Goal: Transaction & Acquisition: Purchase product/service

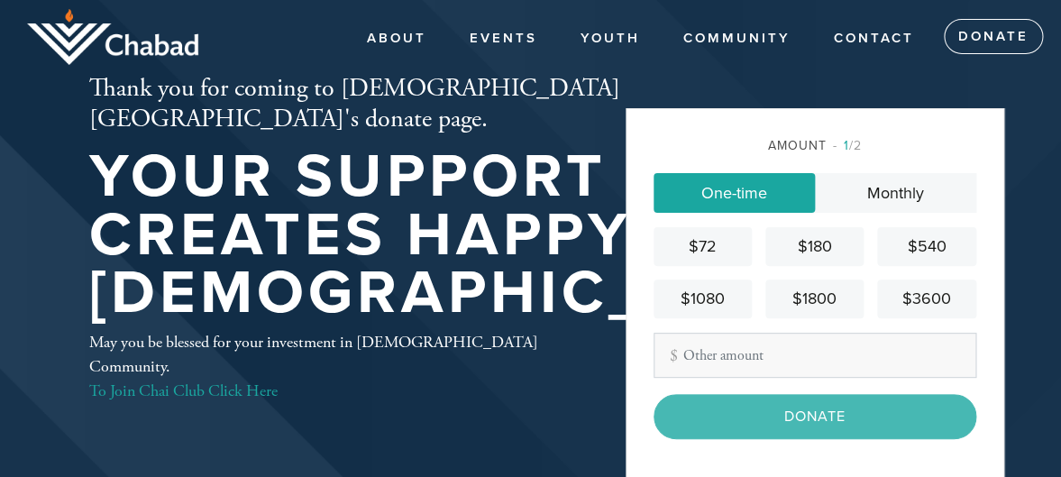
click at [748, 185] on link "One-time" at bounding box center [733, 193] width 161 height 40
click at [704, 246] on div "$72" at bounding box center [702, 246] width 84 height 24
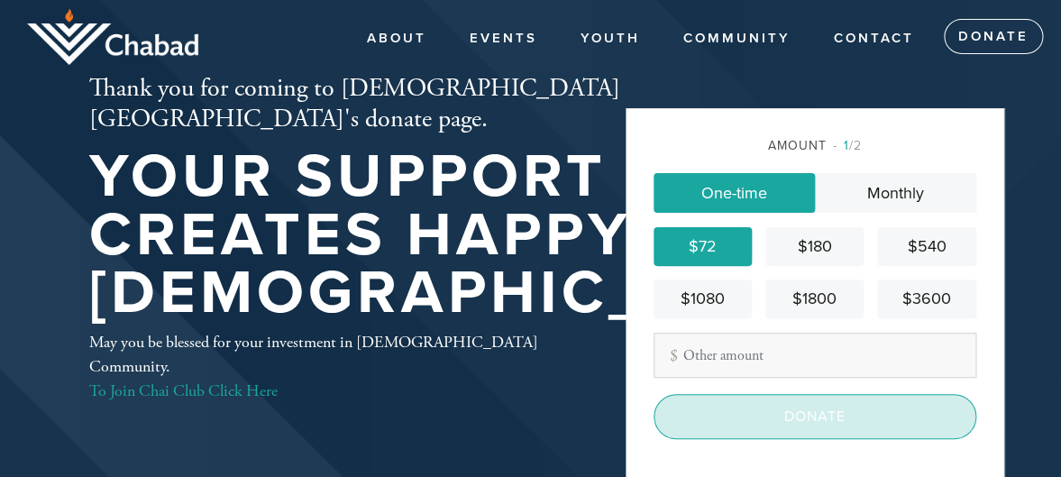
click at [771, 419] on input "Donate" at bounding box center [814, 416] width 323 height 45
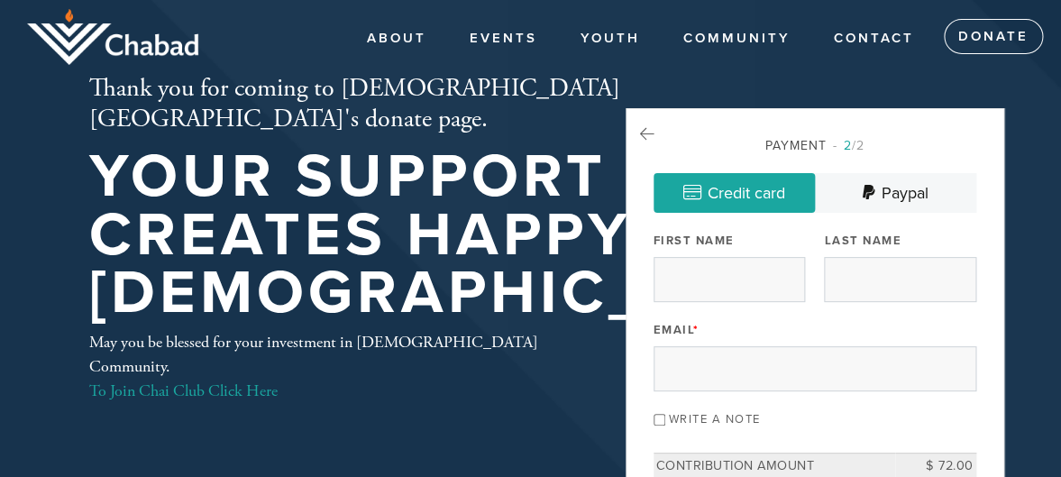
click at [719, 184] on link "Credit card" at bounding box center [733, 193] width 161 height 40
click at [674, 276] on input "First Name" at bounding box center [728, 279] width 151 height 45
click at [678, 276] on input "First Name" at bounding box center [728, 279] width 151 height 45
type input "Luci"
type input "Zimering"
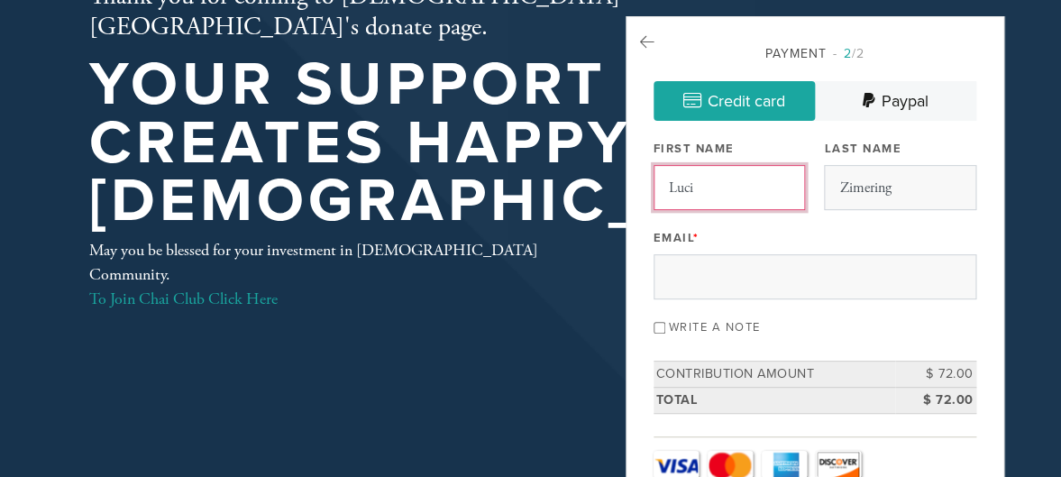
scroll to position [101, 0]
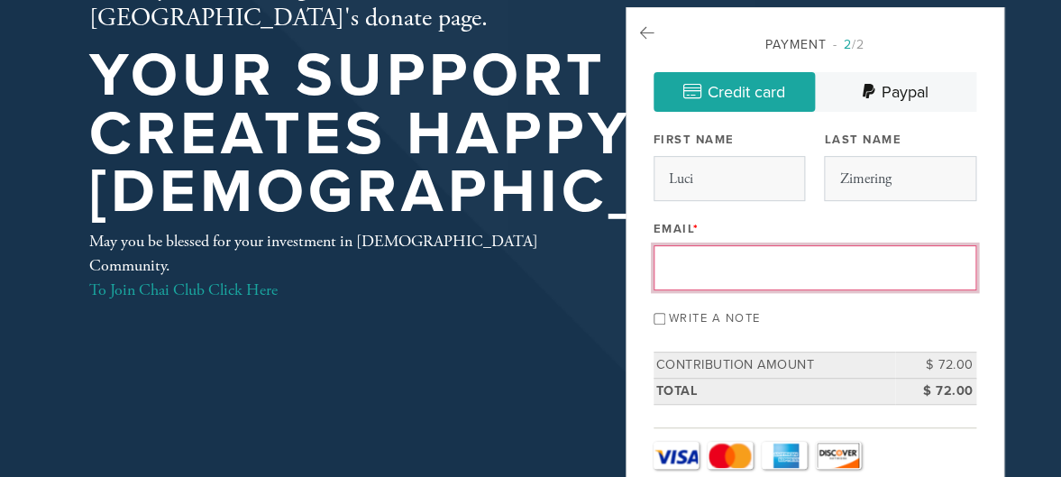
click at [691, 268] on input "Email *" at bounding box center [814, 267] width 323 height 45
click at [690, 268] on input "Email *" at bounding box center [814, 267] width 323 height 45
click at [754, 267] on input "cmimi@hotmaiil.com" at bounding box center [814, 267] width 323 height 45
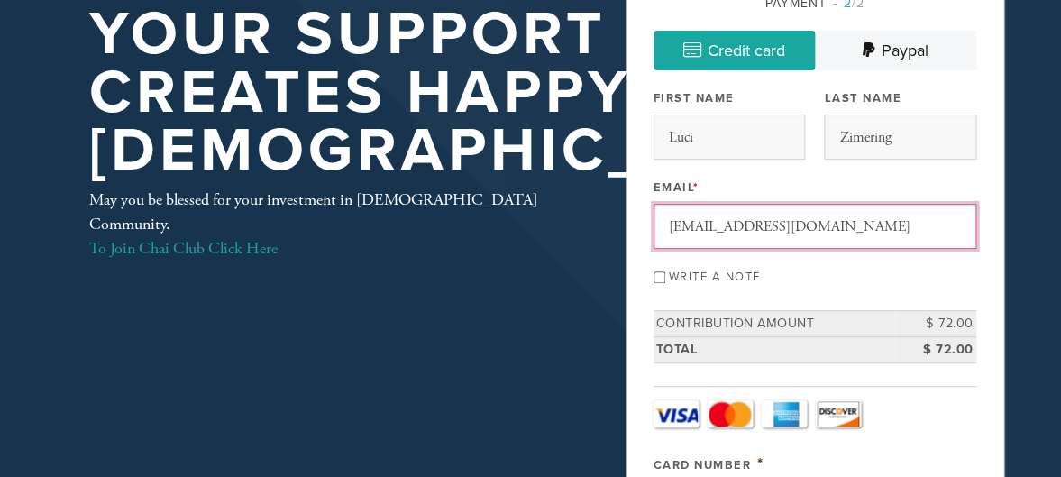
scroll to position [144, 0]
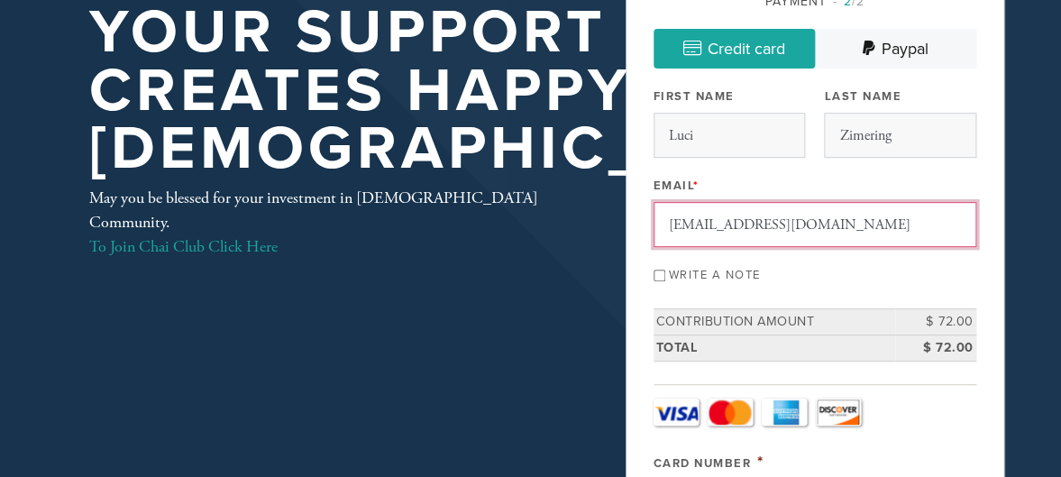
type input "cmimi@hotmail.com"
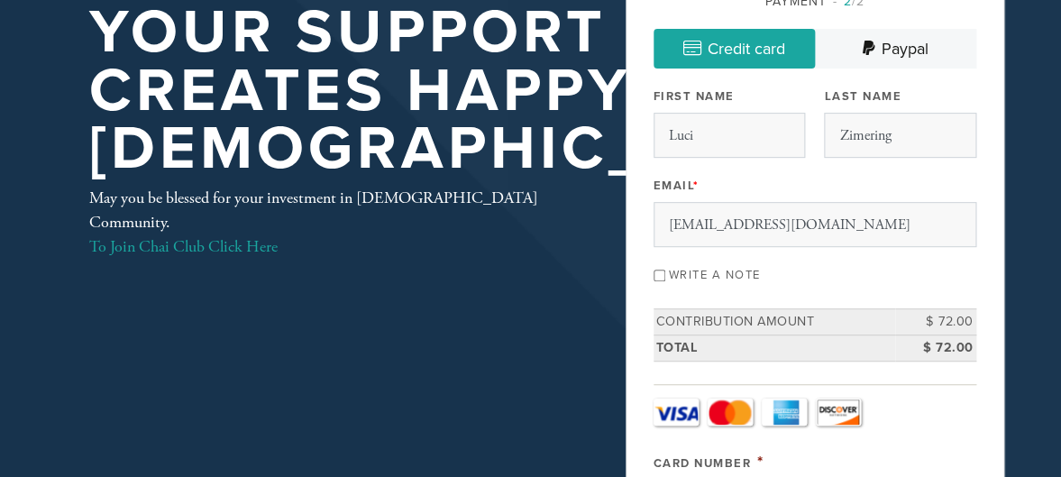
click at [660, 274] on input "Write a note" at bounding box center [659, 275] width 12 height 12
checkbox input "true"
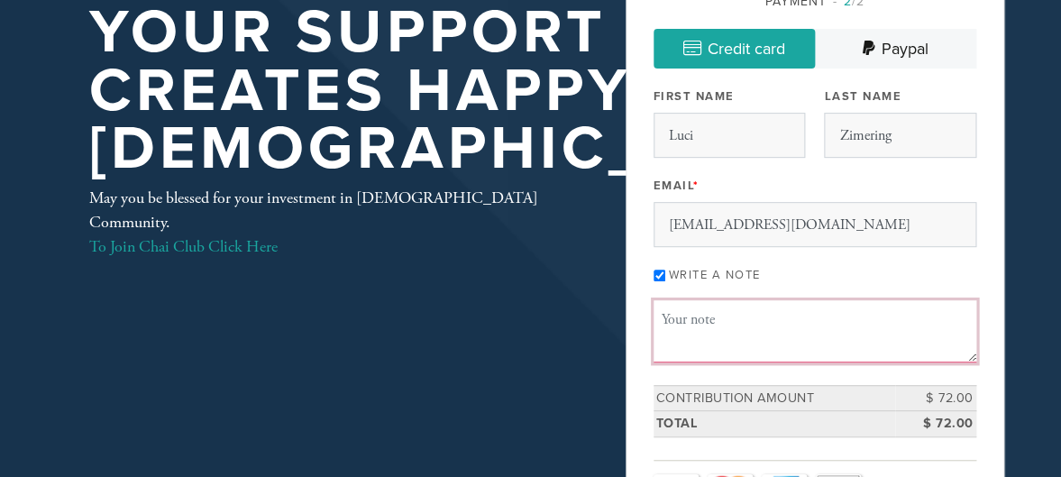
click at [679, 320] on textarea "Message or dedication" at bounding box center [814, 330] width 323 height 61
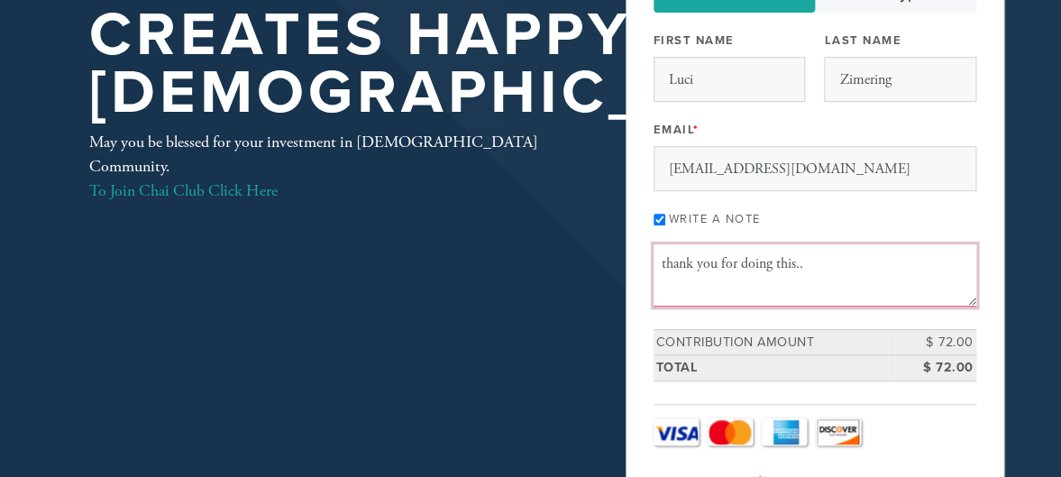
scroll to position [216, 0]
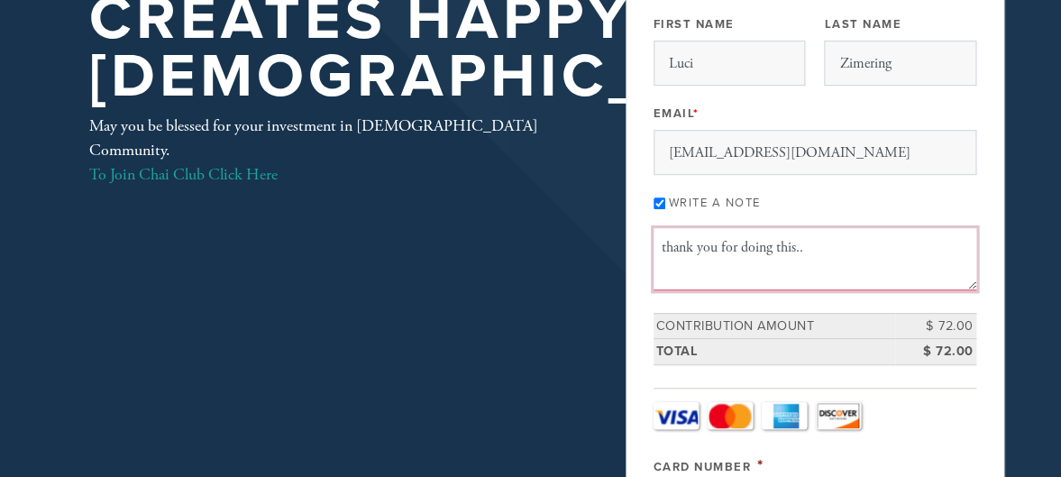
type textarea "thank you for doing this.."
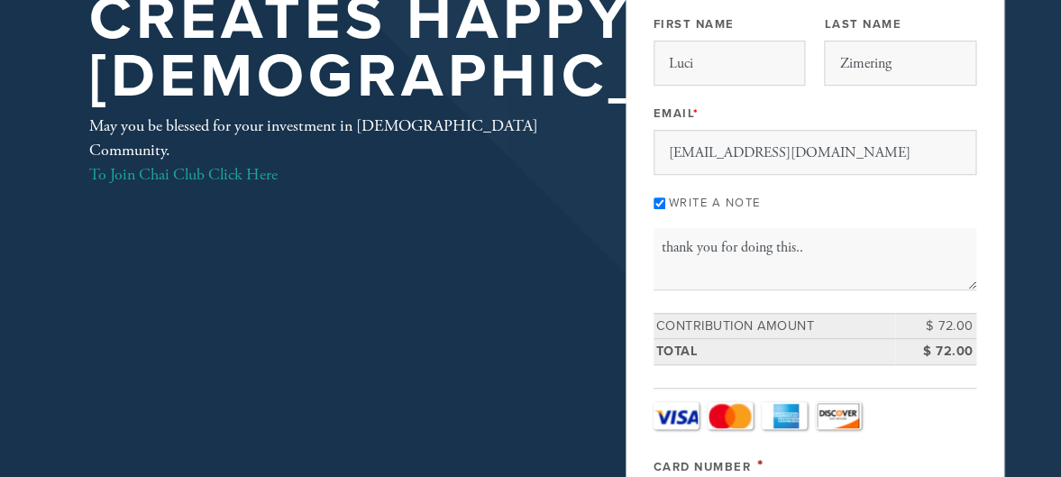
click at [788, 412] on link "Amex" at bounding box center [783, 415] width 45 height 27
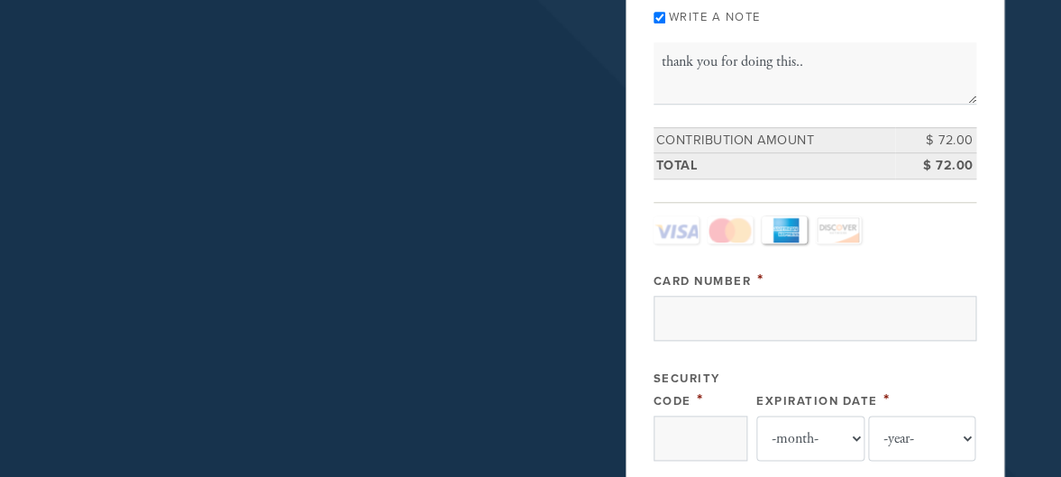
scroll to position [404, 0]
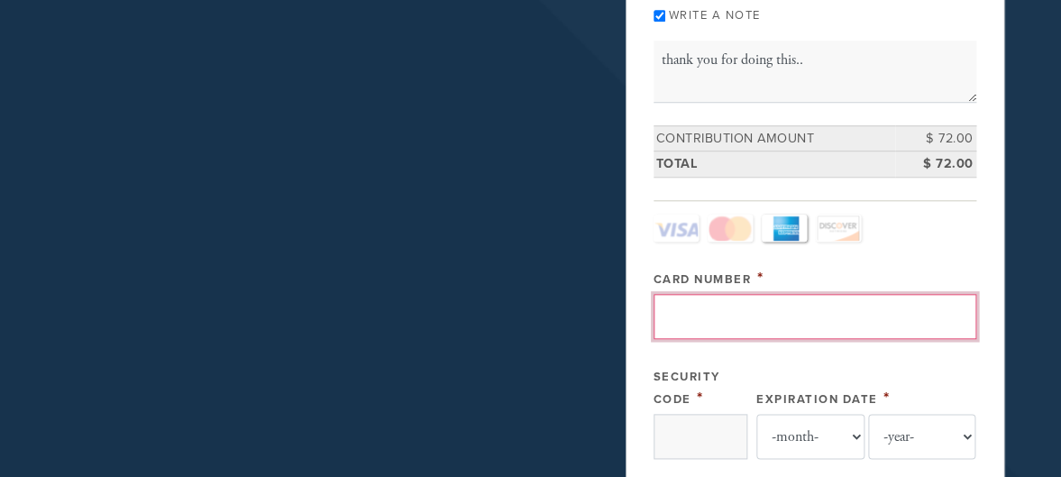
click at [679, 317] on input "Card Number" at bounding box center [814, 316] width 323 height 45
type input "371584354395000"
select select "6"
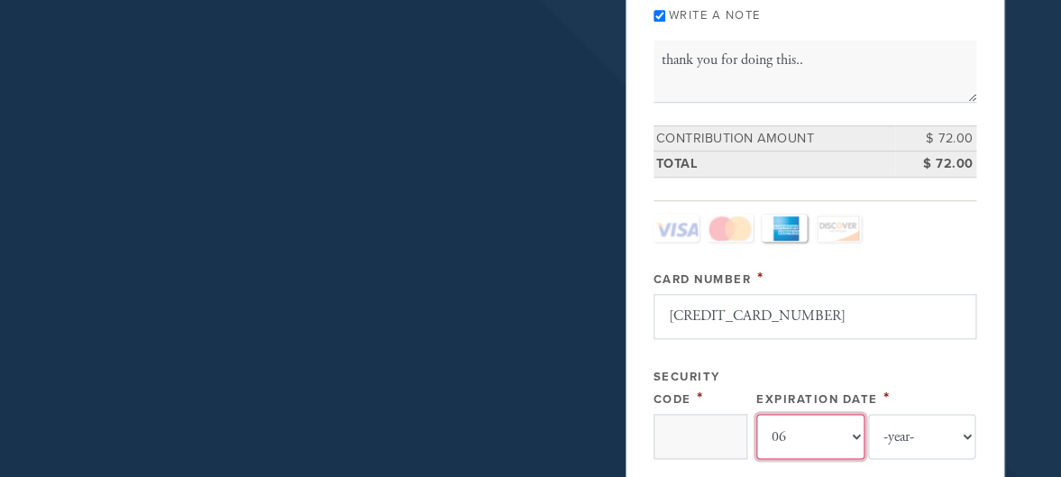
select select "2030"
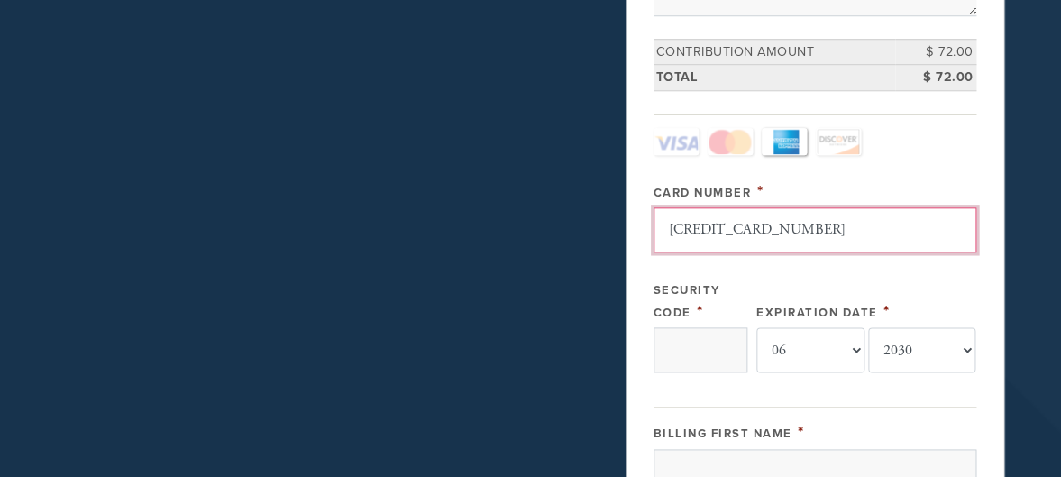
scroll to position [505, 0]
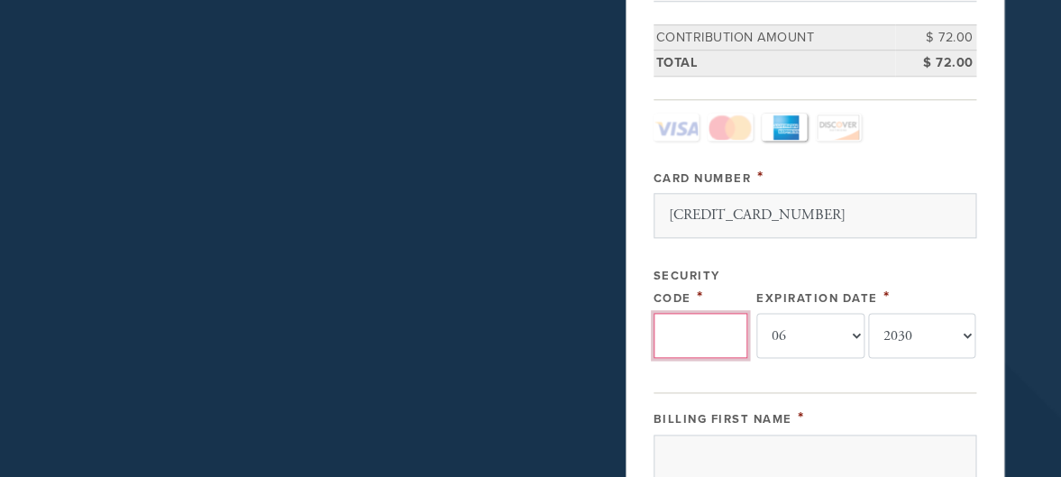
click at [667, 329] on input "Security Code" at bounding box center [700, 335] width 94 height 45
click at [670, 343] on input "Security Code" at bounding box center [700, 335] width 94 height 45
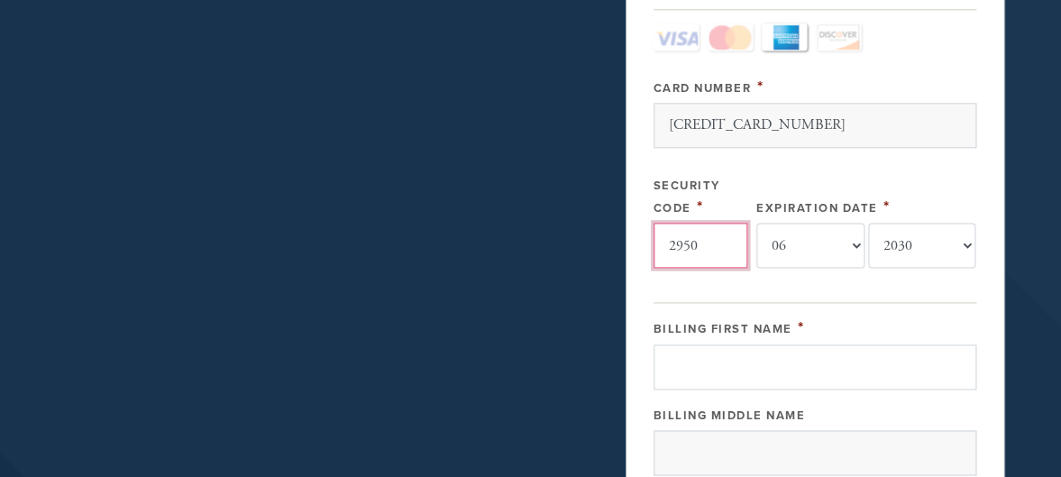
scroll to position [606, 0]
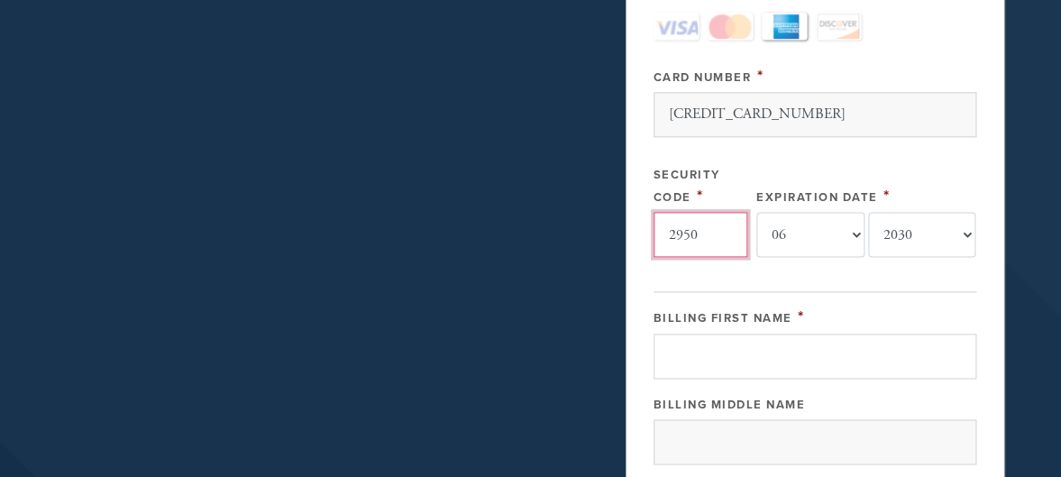
type input "2950"
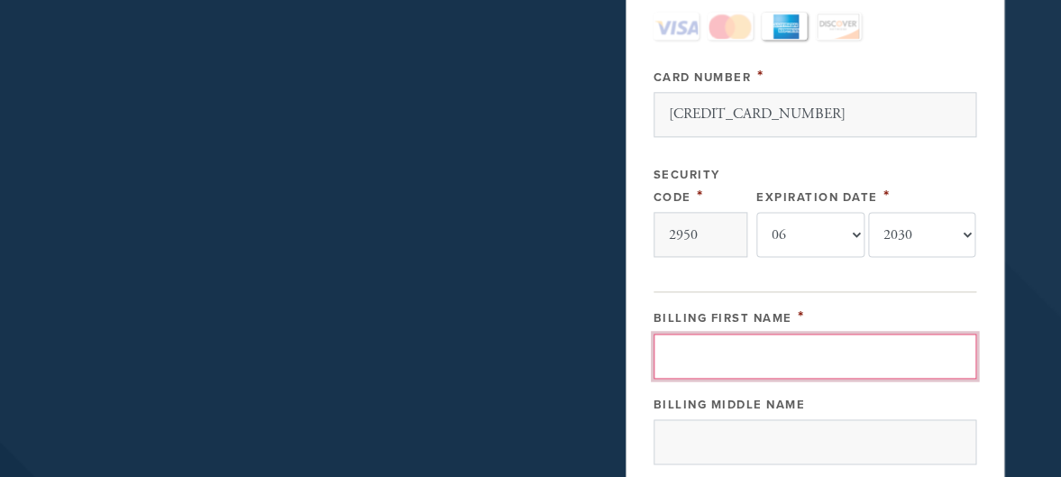
click at [679, 355] on input "Billing First Name" at bounding box center [814, 355] width 323 height 45
type input "Luci"
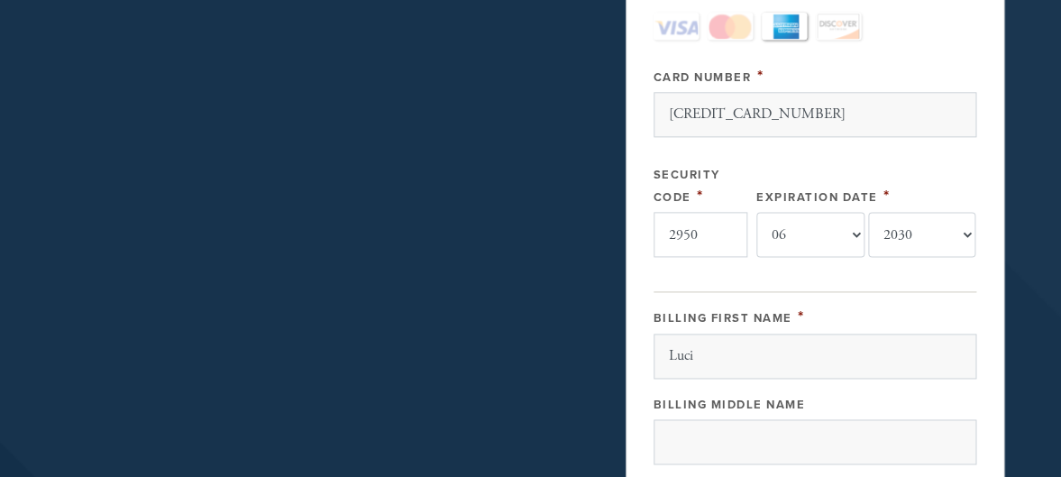
type input "Zimering"
type input "727 F loma verde ave. F loma verde ave."
type input "Palo Alto"
type input "US"
type input "CA"
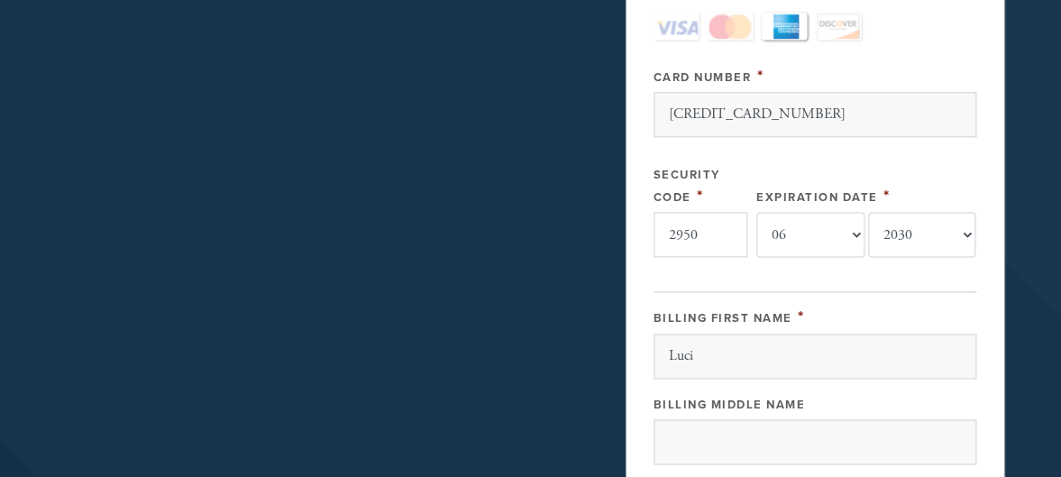
type input "94303"
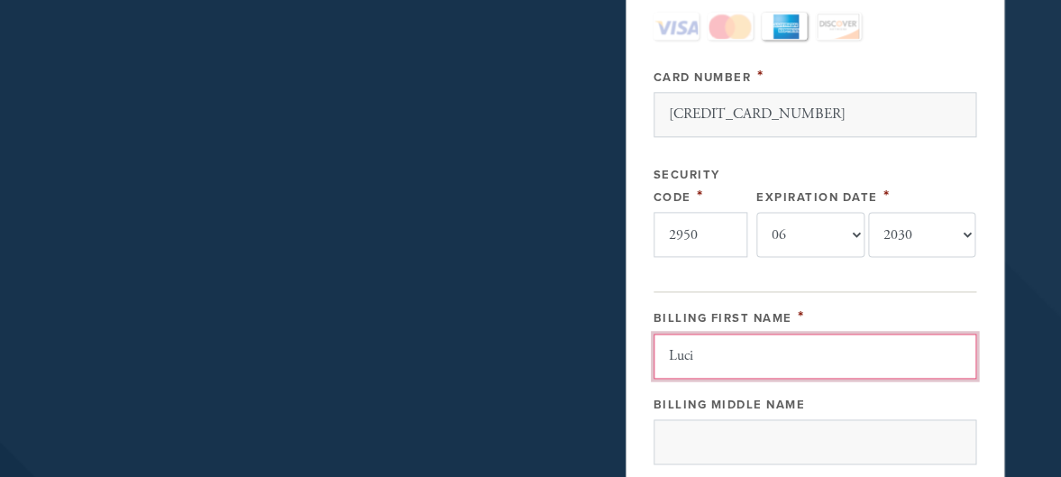
type input "US"
type input "CA"
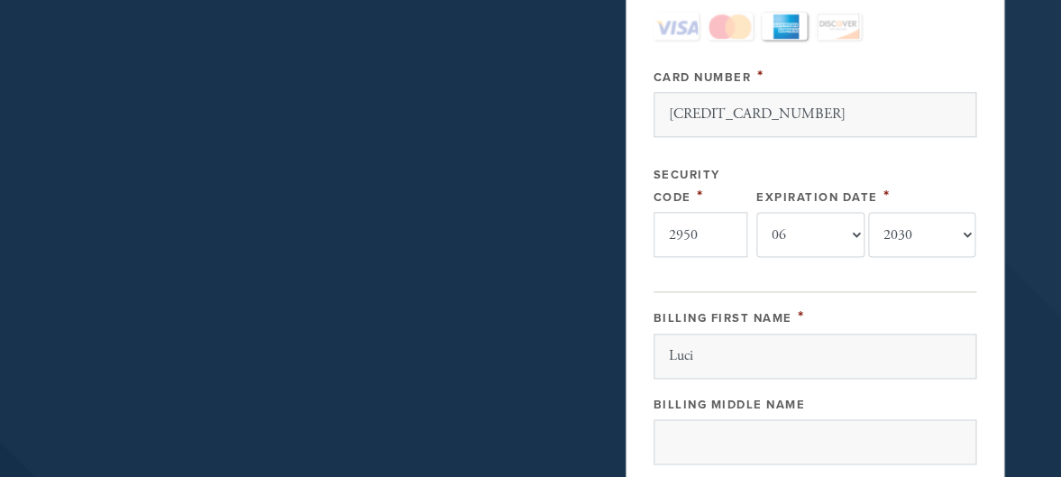
scroll to position [1109, 0]
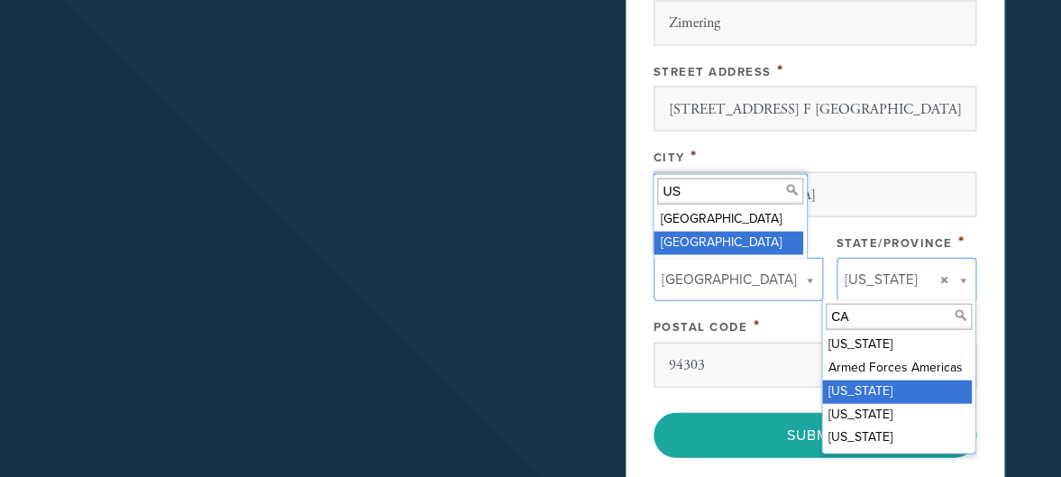
type input "US"
type input "CA"
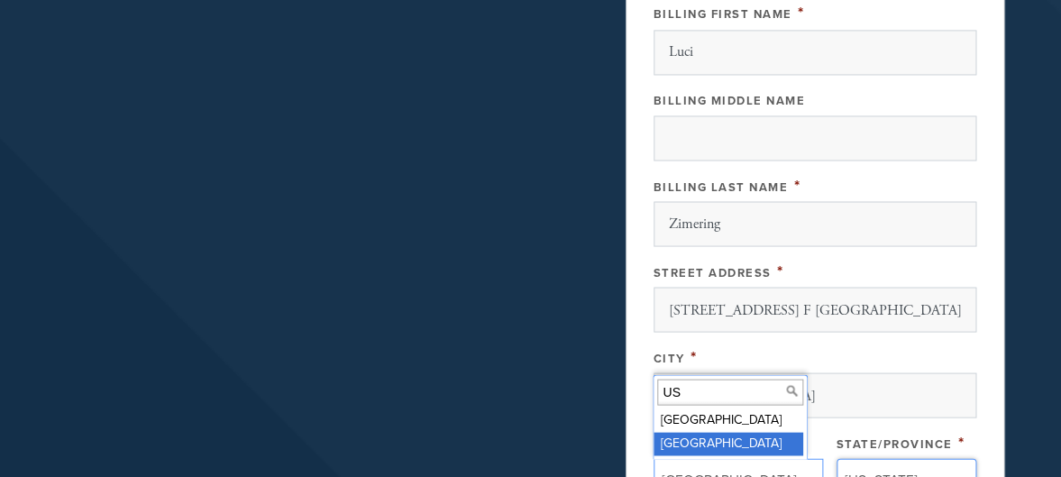
scroll to position [720, 0]
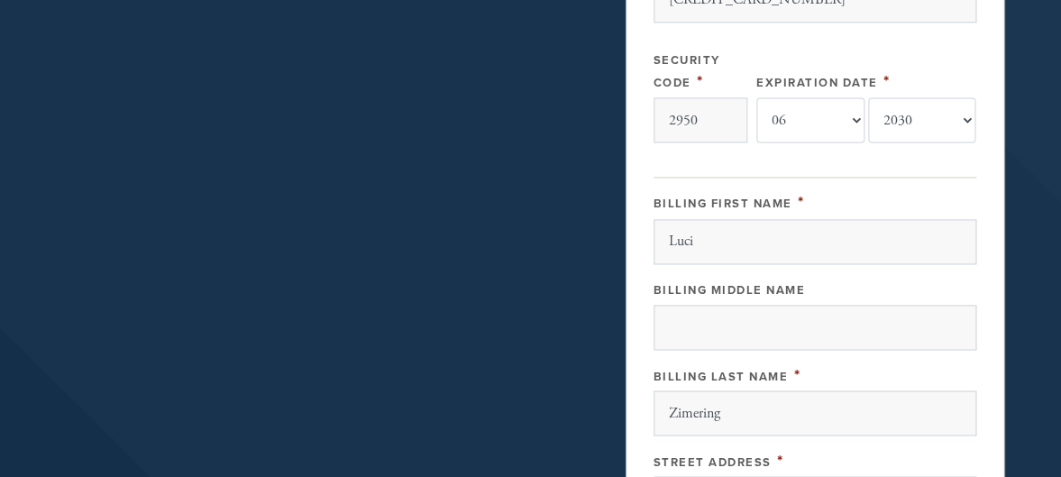
click at [640, 153] on div "Payment 2 /2 Credit card Paypal Payment Processor Pay Later Credit Card Credit …" at bounding box center [814, 139] width 378 height 1503
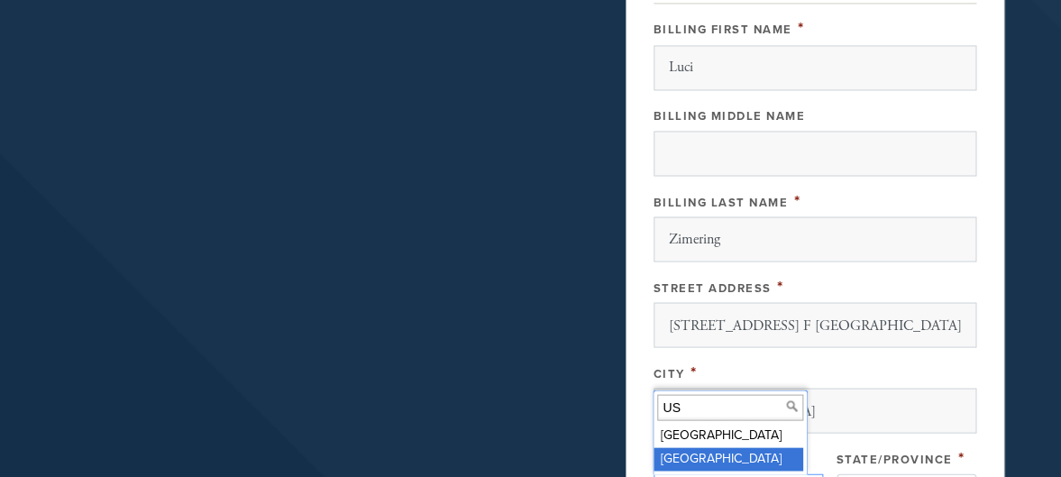
scroll to position [1023, 0]
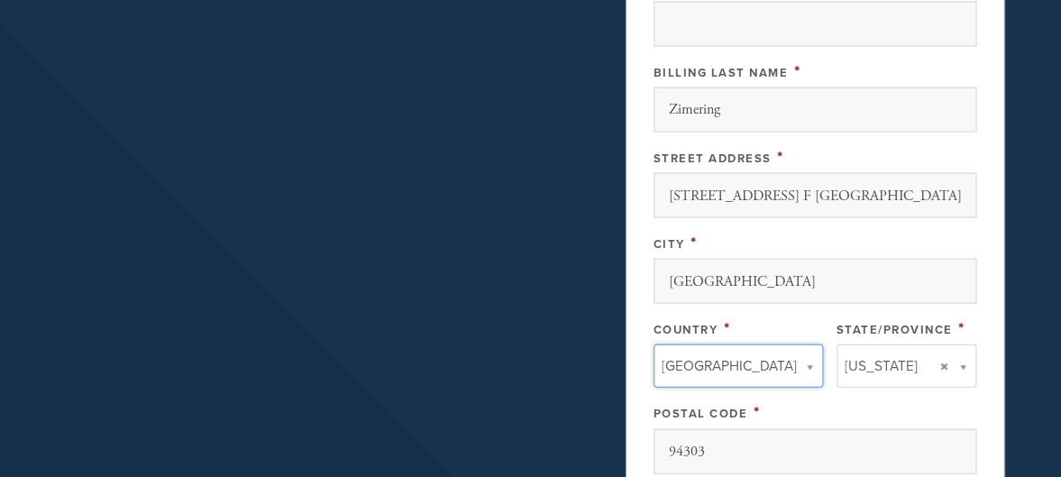
click at [702, 364] on span "United States" at bounding box center [728, 365] width 135 height 23
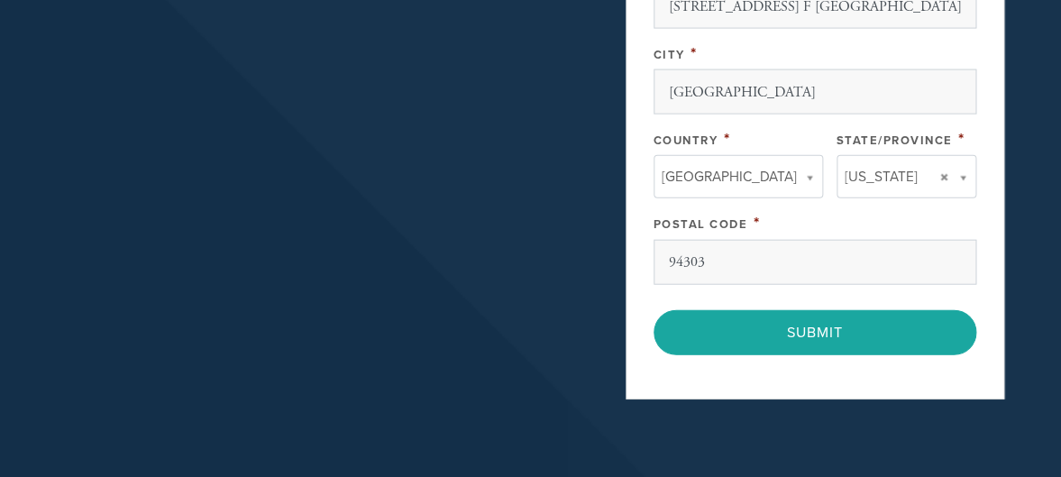
scroll to position [1253, 0]
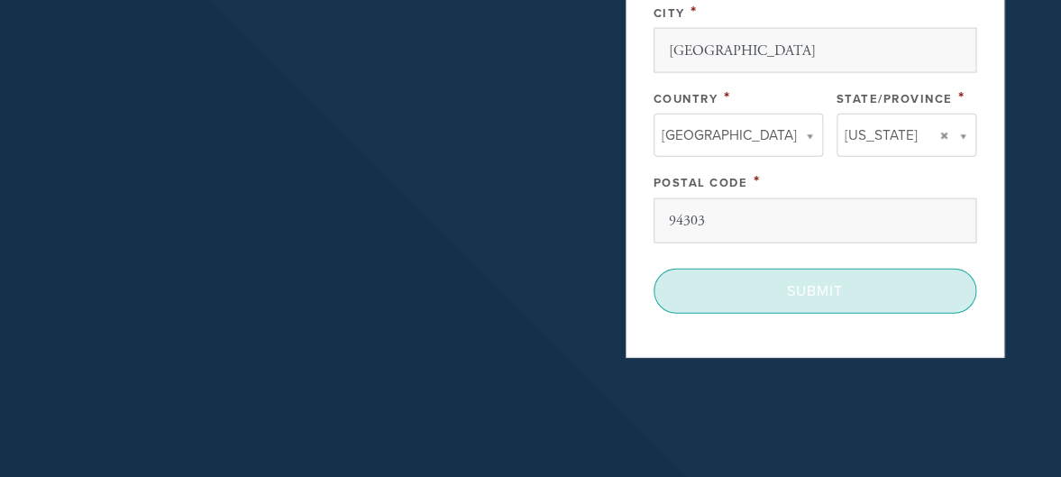
click at [810, 291] on input "Submit" at bounding box center [814, 291] width 323 height 45
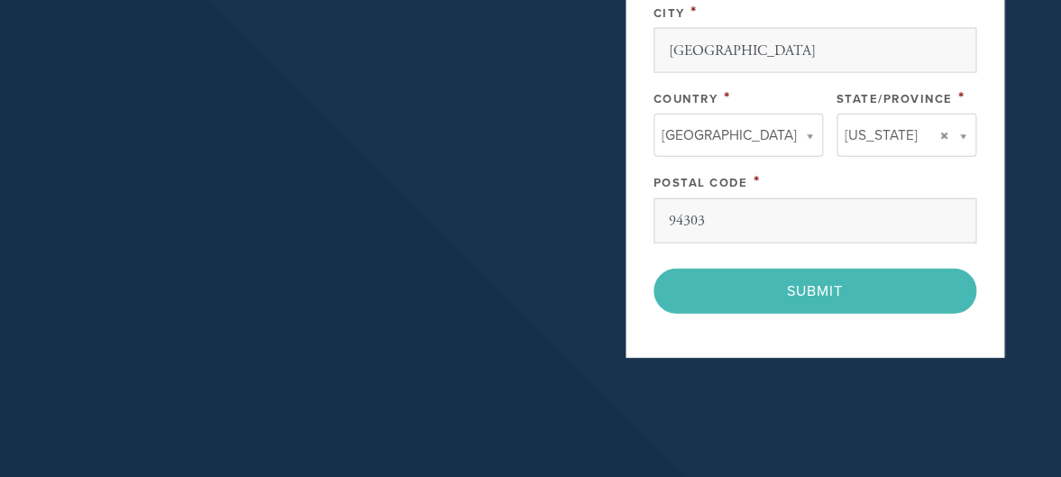
click at [802, 292] on div "< Previous Page Submit" at bounding box center [814, 291] width 323 height 45
click at [816, 287] on div "< Previous Page Submit" at bounding box center [814, 291] width 323 height 45
click at [813, 287] on div "< Previous Page Submit" at bounding box center [814, 291] width 323 height 45
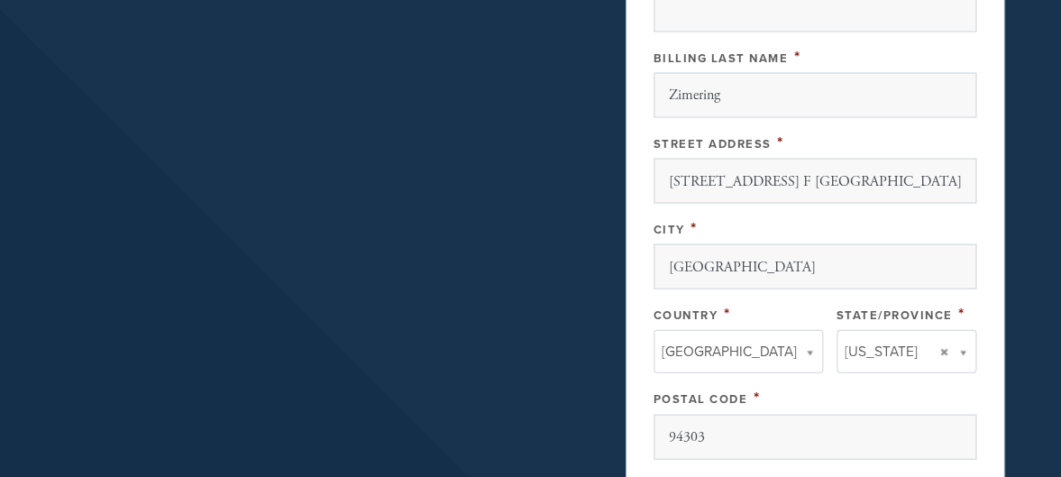
scroll to position [1037, 0]
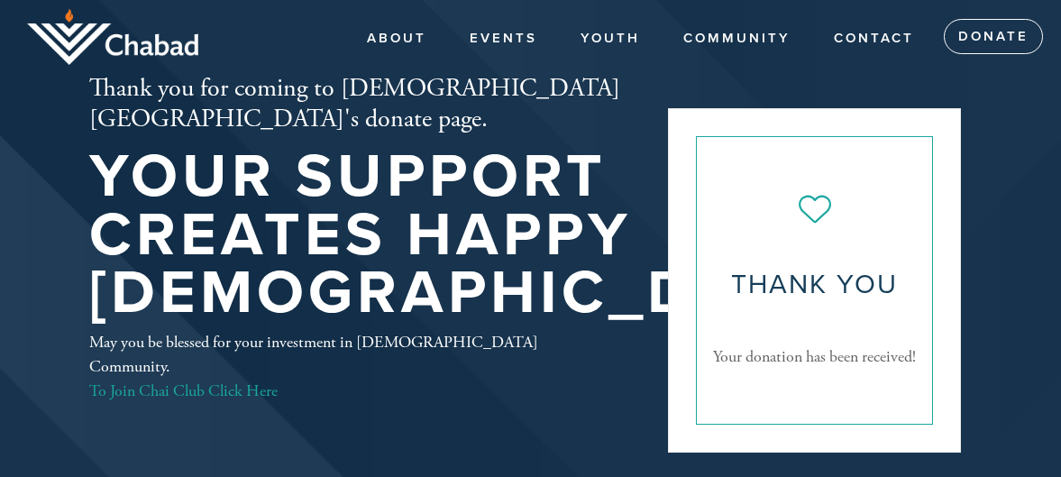
scroll to position [159, 0]
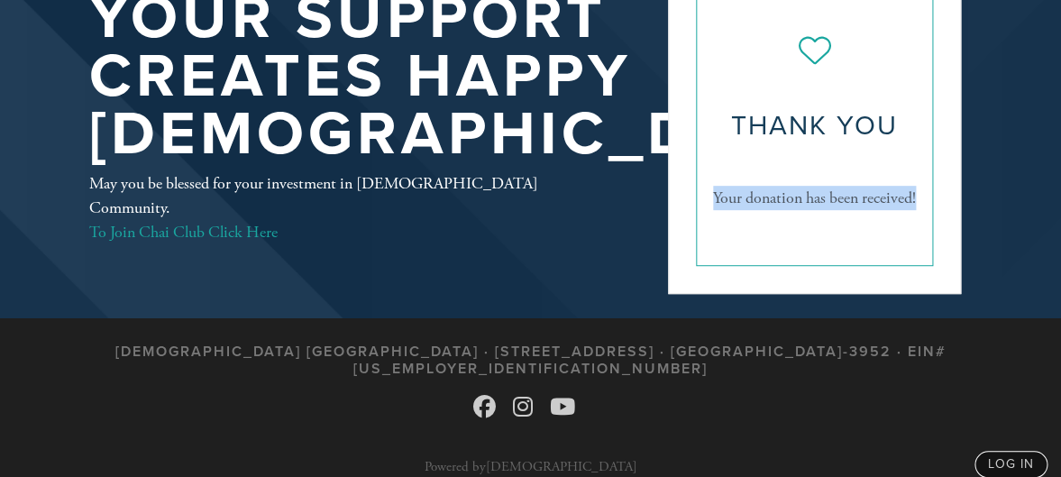
click at [943, 223] on div "Thank you Your donation has been received!" at bounding box center [814, 122] width 293 height 344
copy span "Your donation has been received!"
click at [123, 379] on section "Chabad Palo Alto · 3070 Louis Road · Palo Alto, CA 94303-3952 · EIN# 77-0104029…" at bounding box center [530, 408] width 1061 height 180
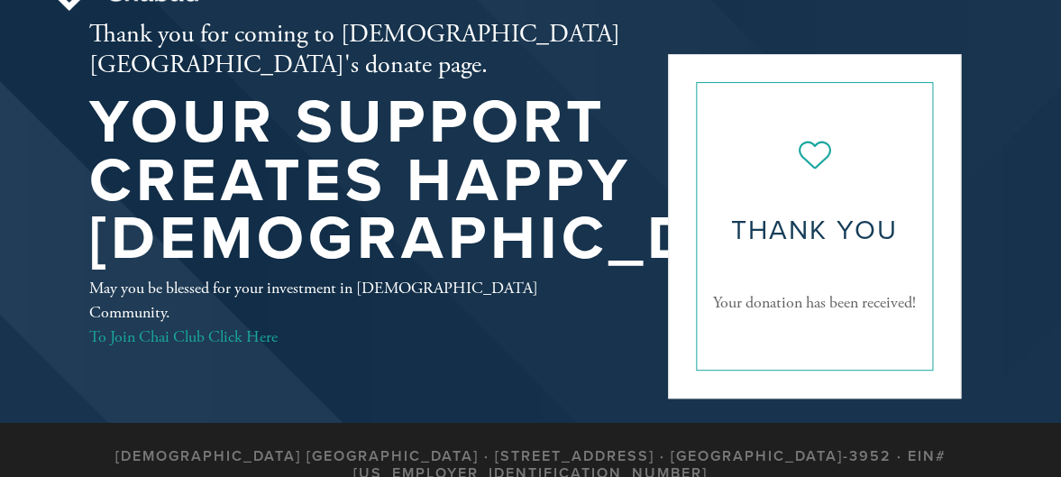
scroll to position [0, 0]
